Goal: Task Accomplishment & Management: Use online tool/utility

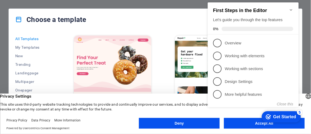
click div "checkmark Get Started 5 First Steps in the Editor Let's guide you through the t…"
click at [281, 104] on button "Close this" at bounding box center [285, 104] width 16 height 4
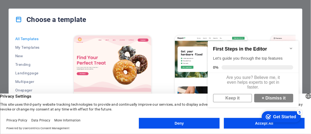
click at [247, 125] on appcues-checklist "Contextual help checklist present on screen" at bounding box center [254, 80] width 97 height 92
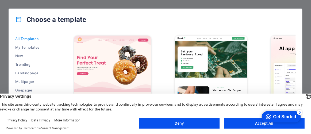
click div "checkmark Get Started 5 First Steps in the Editor Let's guide you through the t…"
click at [255, 124] on button "Accept All" at bounding box center [264, 123] width 81 height 11
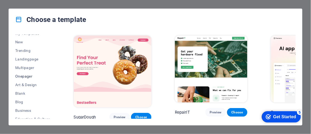
scroll to position [24, 0]
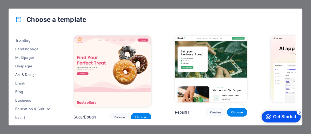
click at [28, 73] on span "Art & Design" at bounding box center [32, 74] width 35 height 4
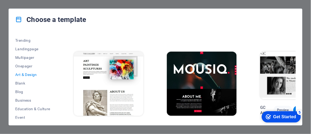
scroll to position [194, 0]
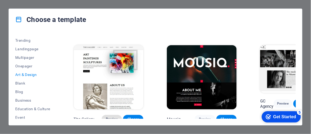
click at [106, 117] on span "Preview" at bounding box center [112, 119] width 12 height 4
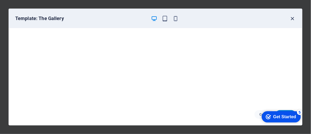
click at [293, 16] on icon "button" at bounding box center [293, 19] width 6 height 6
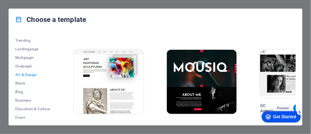
scroll to position [196, 0]
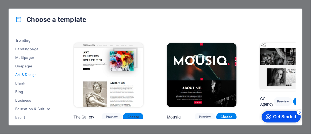
click at [127, 115] on span "Choose" at bounding box center [133, 117] width 12 height 4
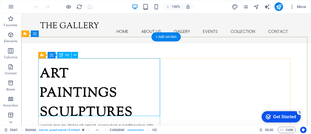
click at [130, 104] on div "Art Paintings Sculptures" at bounding box center [101, 93] width 122 height 58
click at [74, 105] on div "Art Paintings Sculptures" at bounding box center [101, 93] width 122 height 58
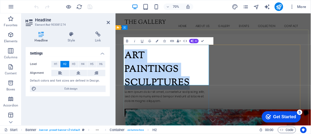
click at [162, 105] on h2 "Art Paintings Sculptures" at bounding box center [190, 93] width 122 height 58
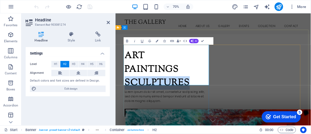
drag, startPoint x: 128, startPoint y: 105, endPoint x: 226, endPoint y: 108, distance: 98.2
click at [226, 108] on h2 "Art Paintings Sculptures" at bounding box center [190, 93] width 122 height 58
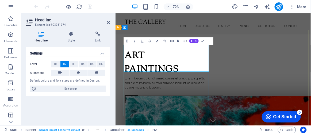
click at [129, 65] on h2 "Art Paintings" at bounding box center [190, 83] width 122 height 38
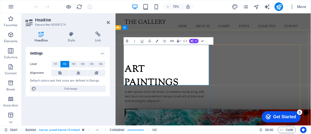
click at [152, 71] on h2 "‌Art Paintings" at bounding box center [190, 93] width 122 height 58
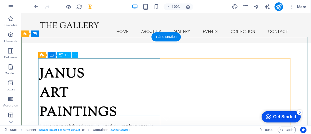
click at [85, 69] on div "Janus Art Paintings" at bounding box center [101, 93] width 122 height 58
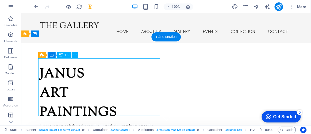
click at [85, 69] on div "Janus Art Paintings" at bounding box center [101, 93] width 122 height 58
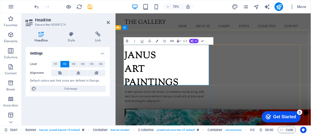
click at [196, 73] on h2 "Janus Art Paintings" at bounding box center [190, 93] width 122 height 58
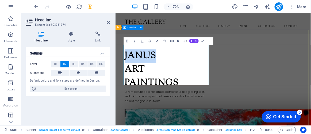
drag, startPoint x: 191, startPoint y: 72, endPoint x: 124, endPoint y: 66, distance: 67.9
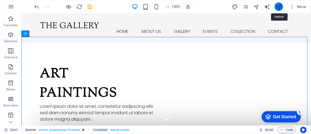
click at [278, 7] on icon "publish" at bounding box center [279, 7] width 6 height 6
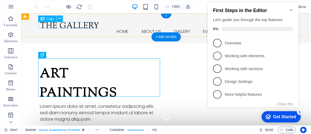
click at [54, 25] on div at bounding box center [166, 25] width 252 height 6
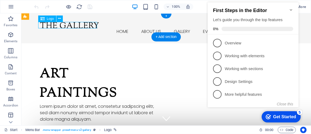
click at [54, 25] on div at bounding box center [166, 25] width 252 height 6
select select "px"
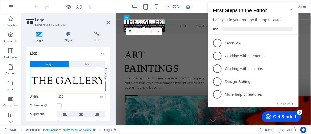
click at [75, 77] on div "Drag files here, click to choose files or select files from Files or our free s…" at bounding box center [68, 80] width 76 height 21
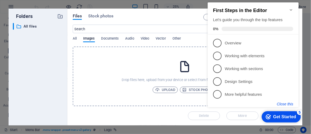
click at [287, 103] on button "Close this" at bounding box center [285, 104] width 16 height 4
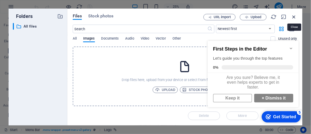
click at [293, 17] on icon "button" at bounding box center [294, 17] width 6 height 6
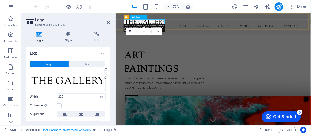
click at [158, 27] on div at bounding box center [255, 25] width 252 height 6
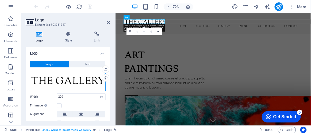
click at [57, 78] on div "Drag files here, click to choose files or select files from Files or our free s…" at bounding box center [68, 80] width 76 height 21
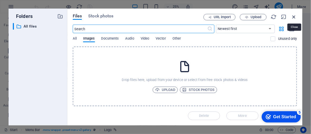
click at [294, 18] on icon "button" at bounding box center [294, 17] width 6 height 6
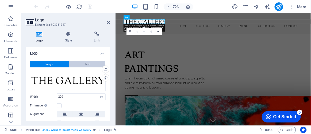
click at [87, 64] on span "Text" at bounding box center [87, 64] width 5 height 6
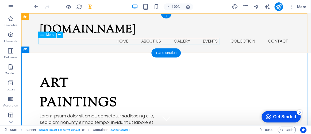
click at [77, 42] on nav "Home About us Gallery Events Collection Contact" at bounding box center [166, 41] width 252 height 6
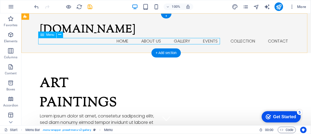
click at [51, 40] on nav "Home About us Gallery Events Collection Contact" at bounding box center [166, 41] width 252 height 6
click at [47, 40] on nav "Home About us Gallery Events Collection Contact" at bounding box center [166, 41] width 252 height 6
click at [46, 42] on nav "Home About us Gallery Events Collection Contact" at bounding box center [166, 41] width 252 height 6
click at [47, 42] on nav "Home About us Gallery Events Collection Contact" at bounding box center [166, 41] width 252 height 6
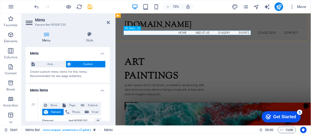
click at [139, 39] on nav "Home About us Gallery Events Collection Contact" at bounding box center [255, 41] width 252 height 6
click at [311, 17] on div "[DOMAIN_NAME] Home About us Gallery Events Collection Contact" at bounding box center [254, 33] width 279 height 40
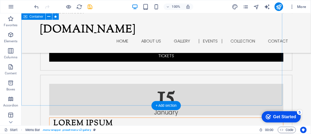
scroll to position [1191, 0]
